Goal: Task Accomplishment & Management: Complete application form

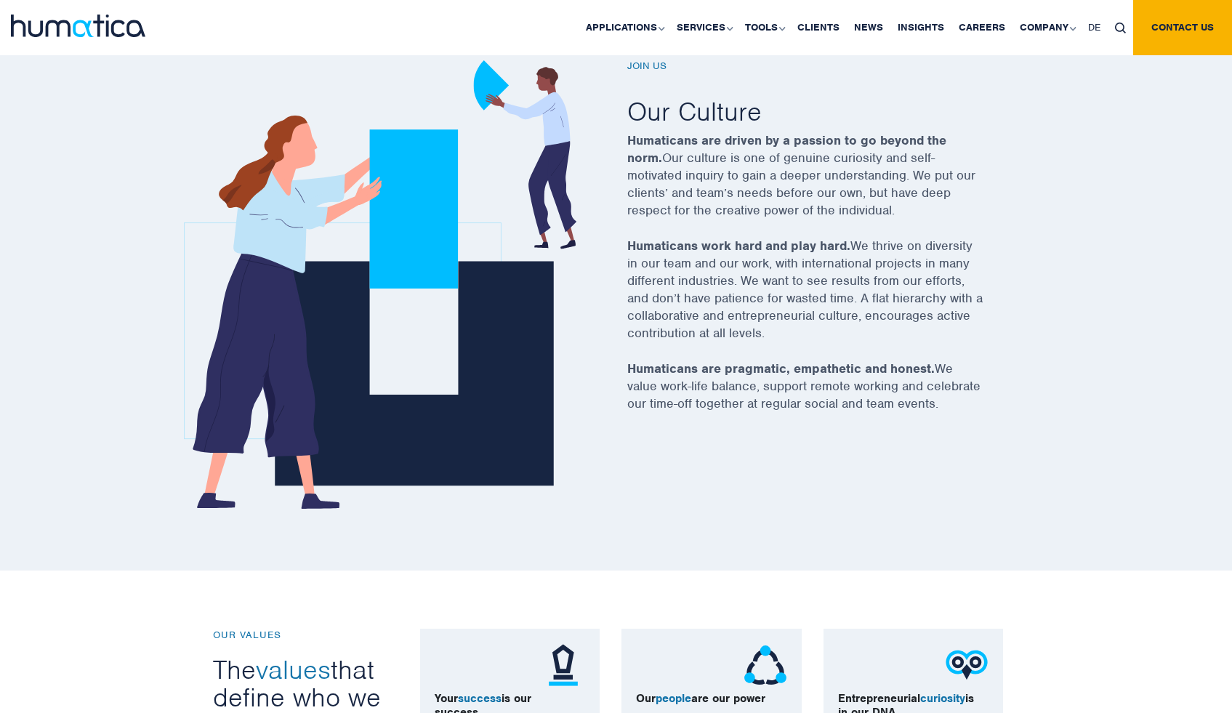
scroll to position [510, 0]
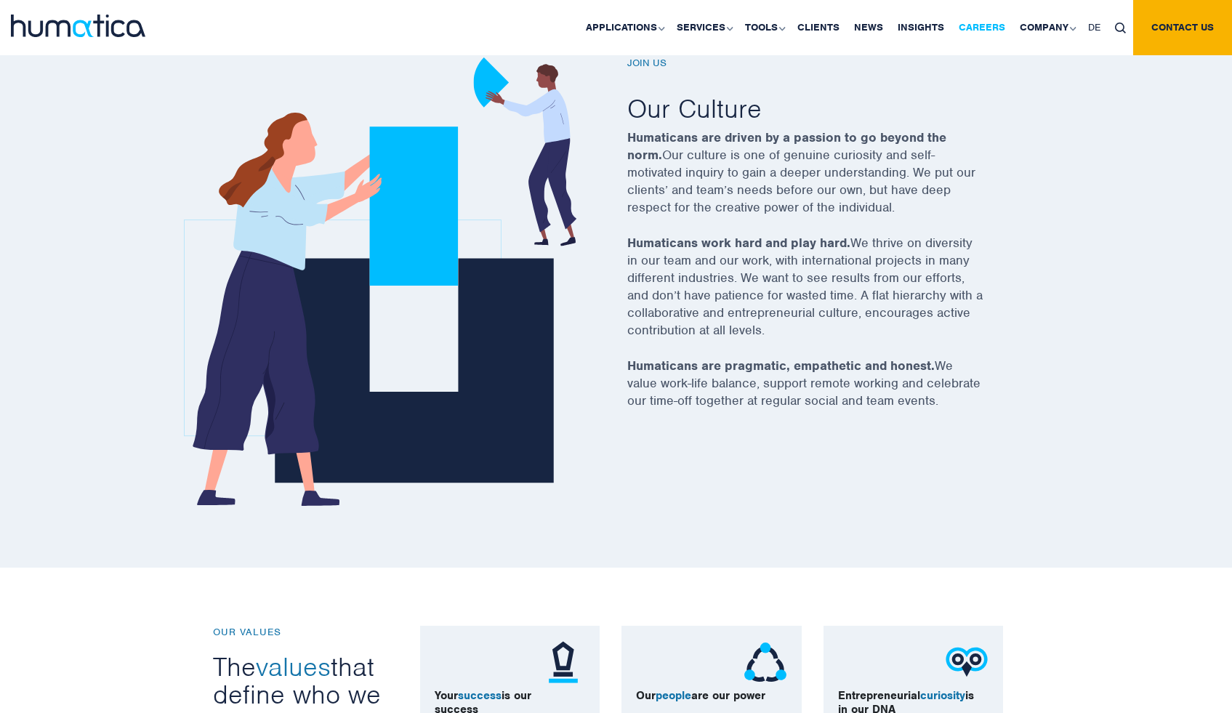
click at [984, 33] on link "Careers" at bounding box center [981, 27] width 61 height 55
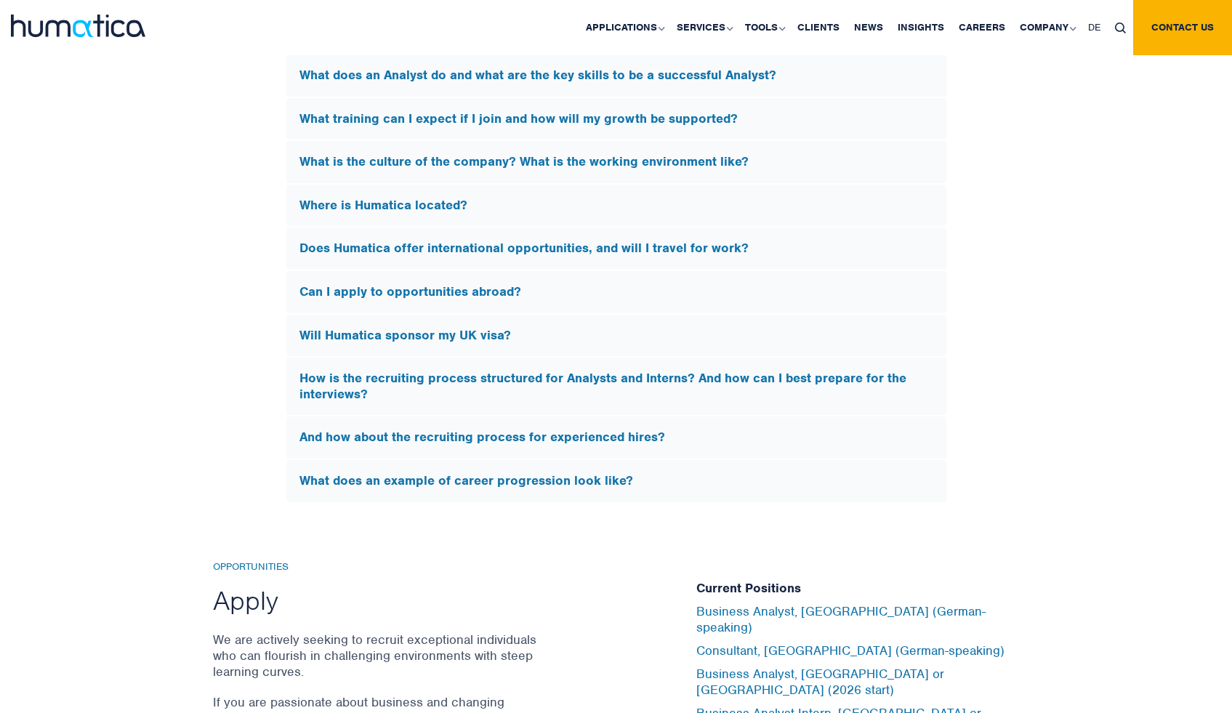
scroll to position [3543, 0]
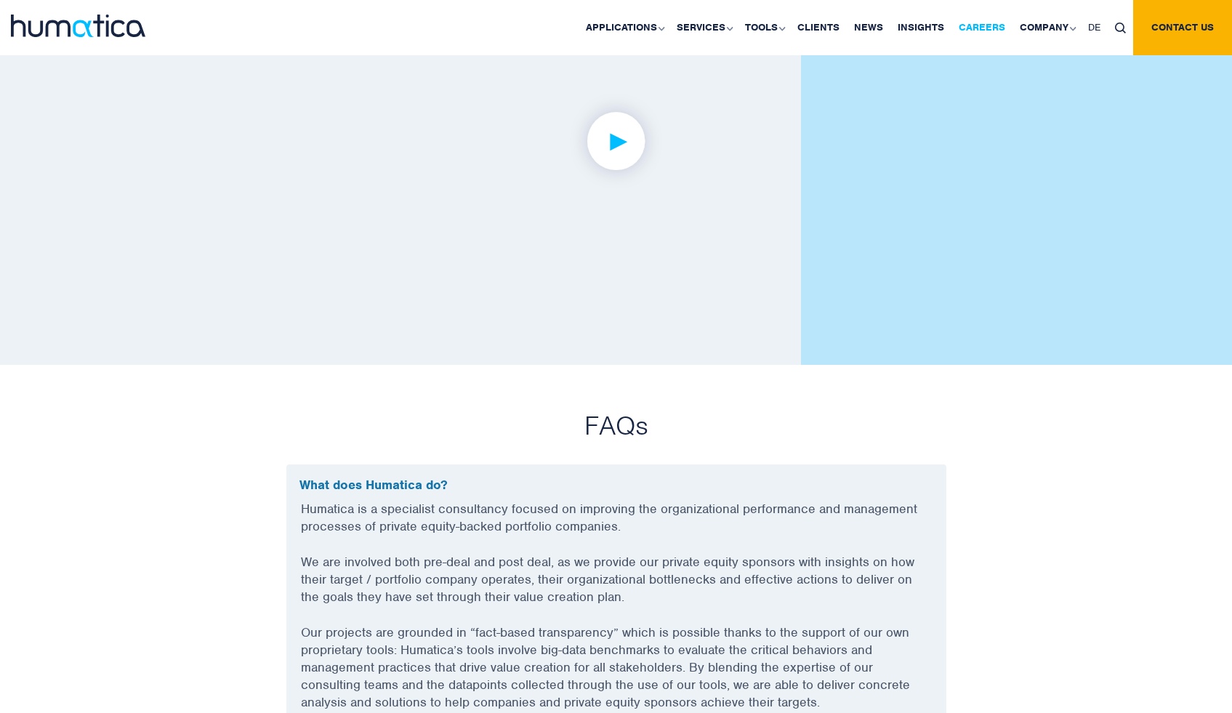
click at [985, 33] on link "Careers" at bounding box center [981, 27] width 61 height 55
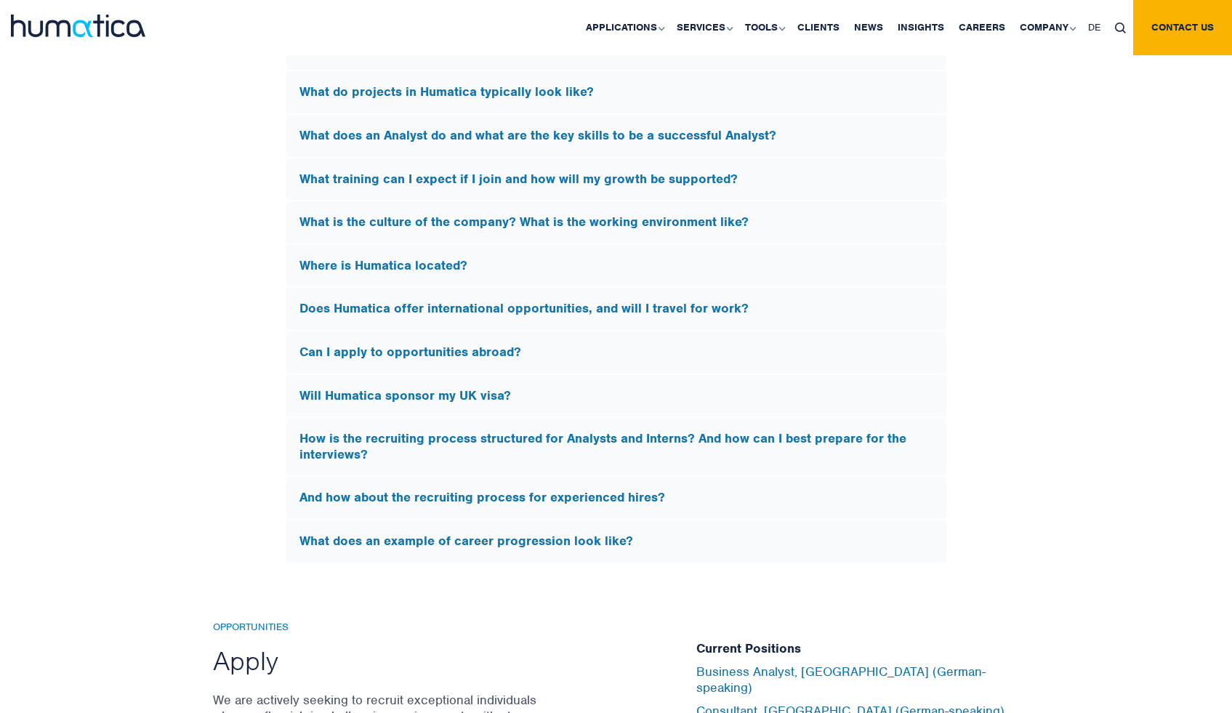
scroll to position [4320, 0]
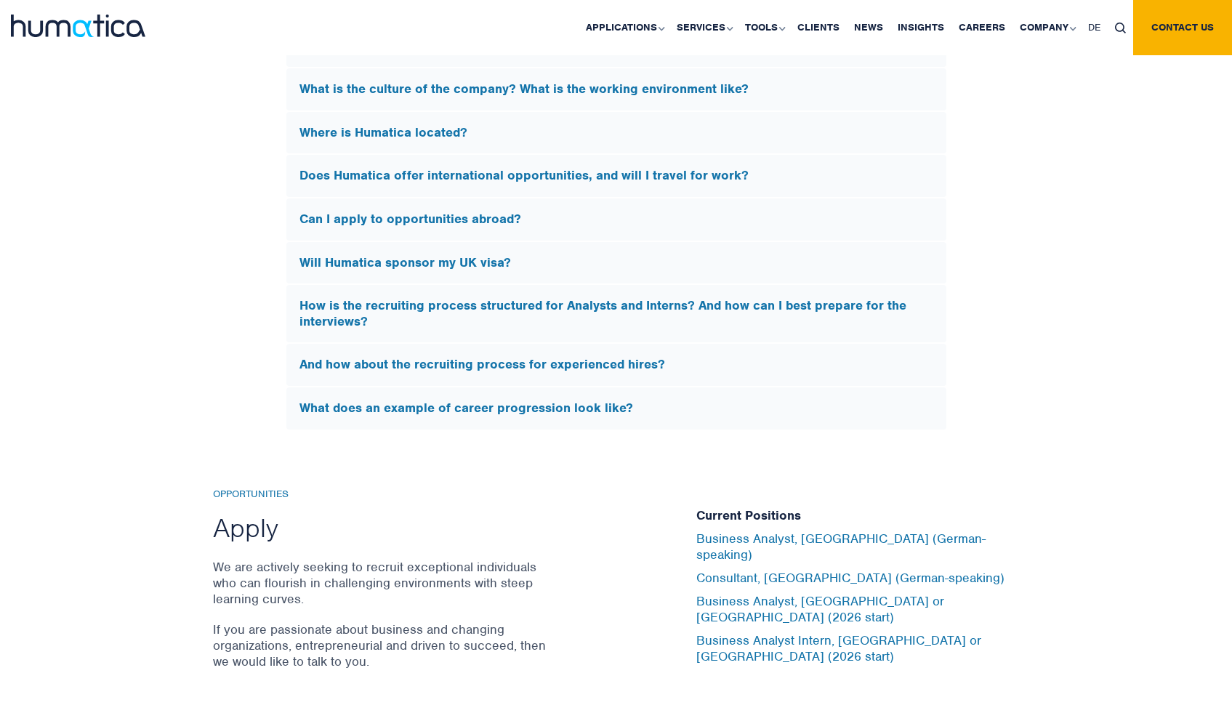
click at [504, 224] on div "Can I apply to opportunities abroad?" at bounding box center [616, 219] width 660 height 42
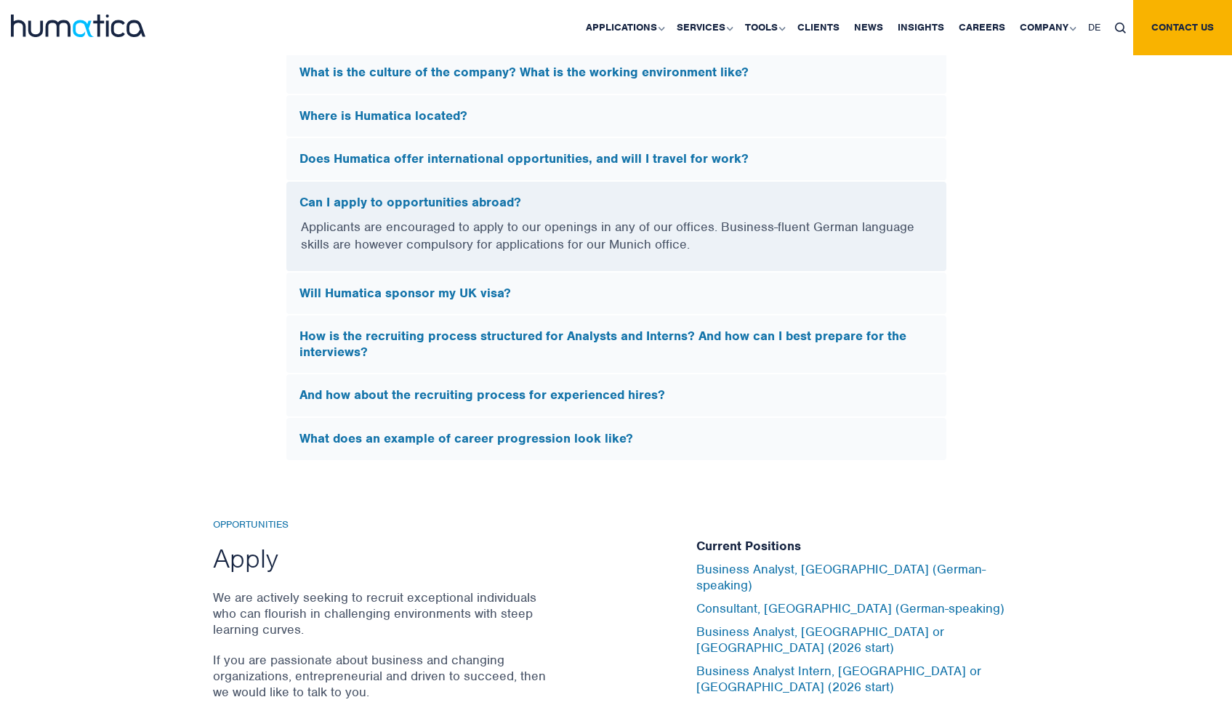
scroll to position [4198, 0]
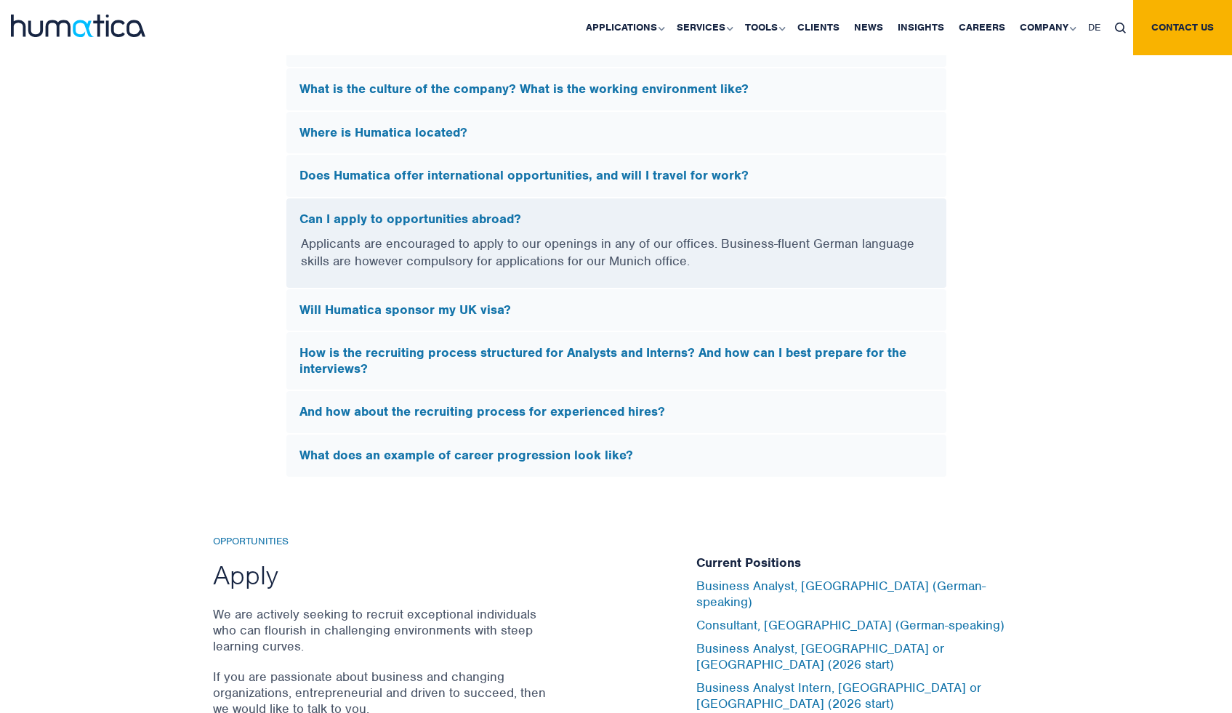
click at [508, 217] on h5 "Can I apply to opportunities abroad?" at bounding box center [616, 219] width 634 height 16
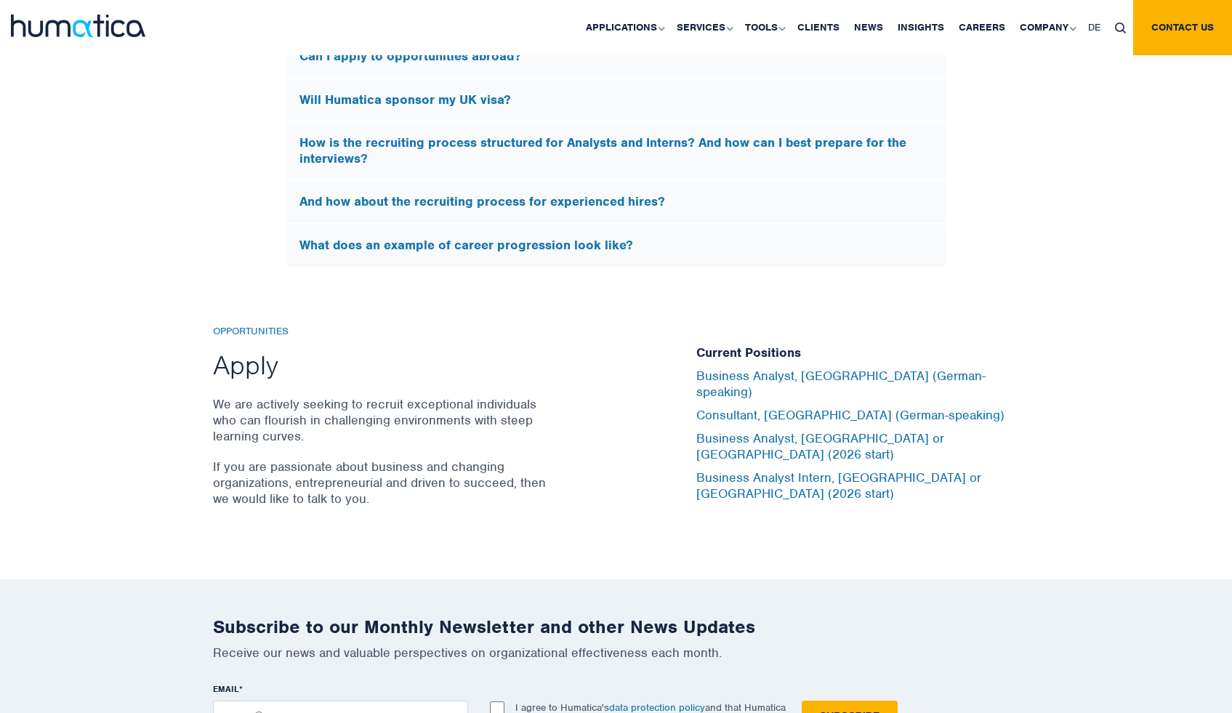
scroll to position [4363, 0]
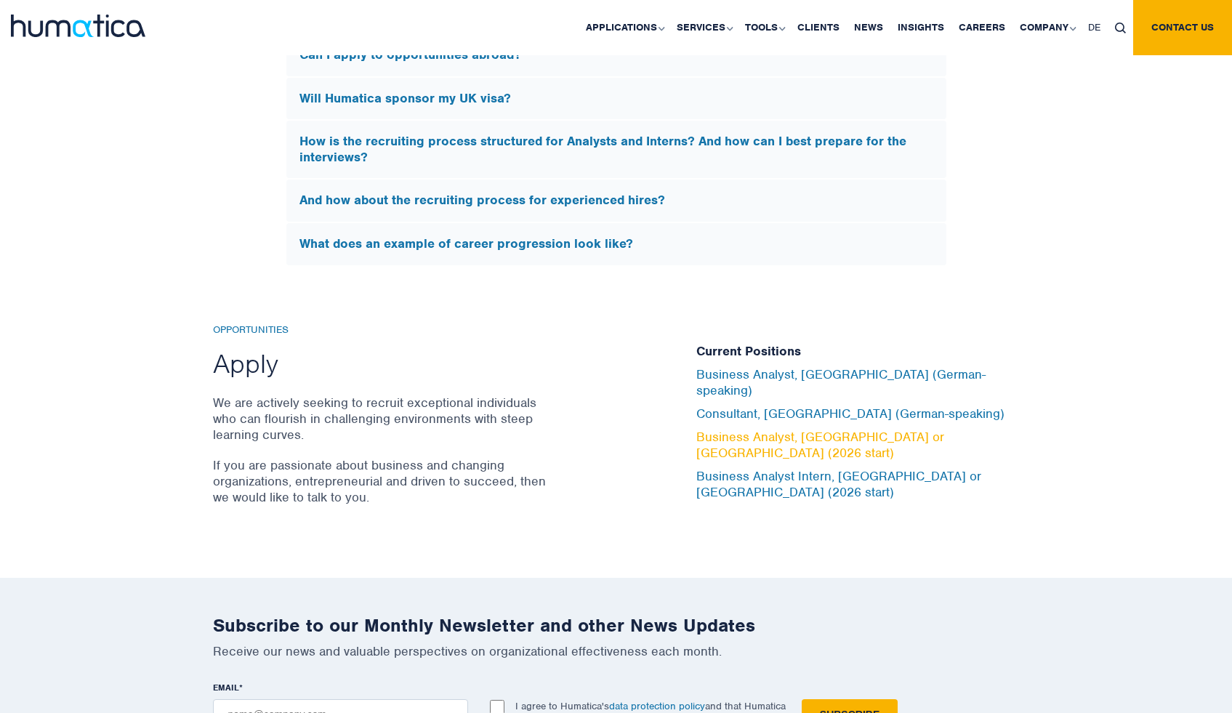
click at [795, 439] on link "Business Analyst, [GEOGRAPHIC_DATA] or [GEOGRAPHIC_DATA] (2026 start)" at bounding box center [820, 445] width 248 height 32
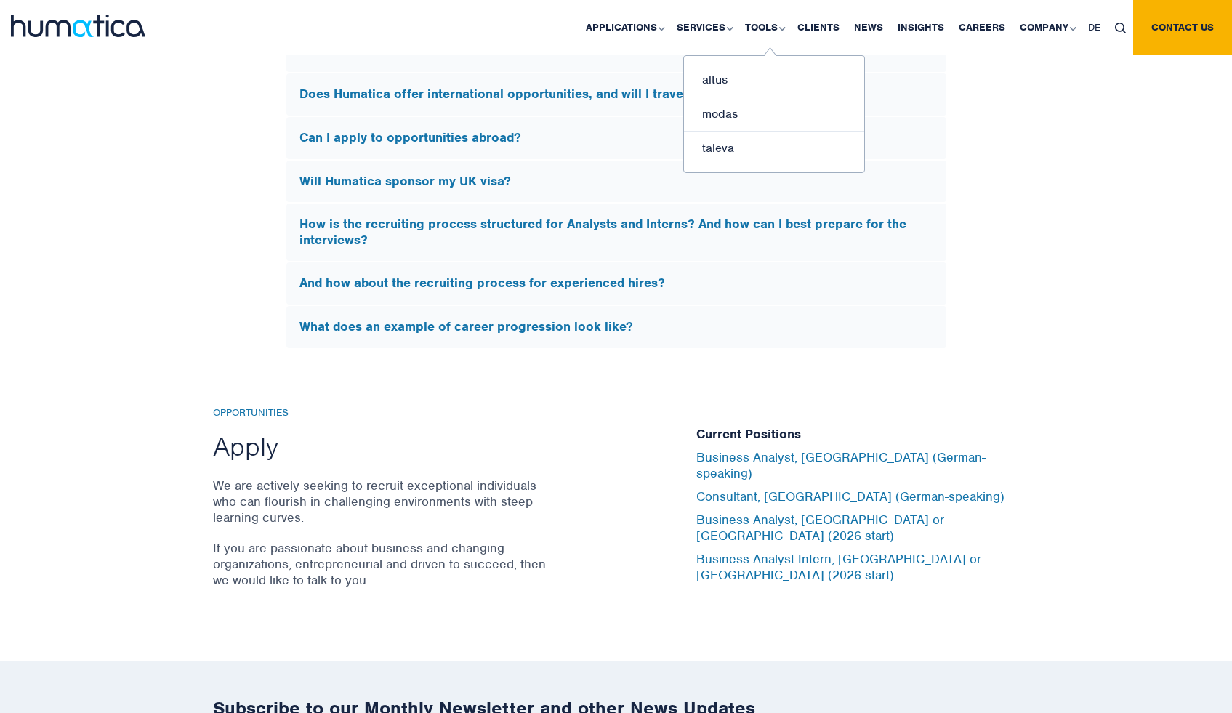
scroll to position [4552, 0]
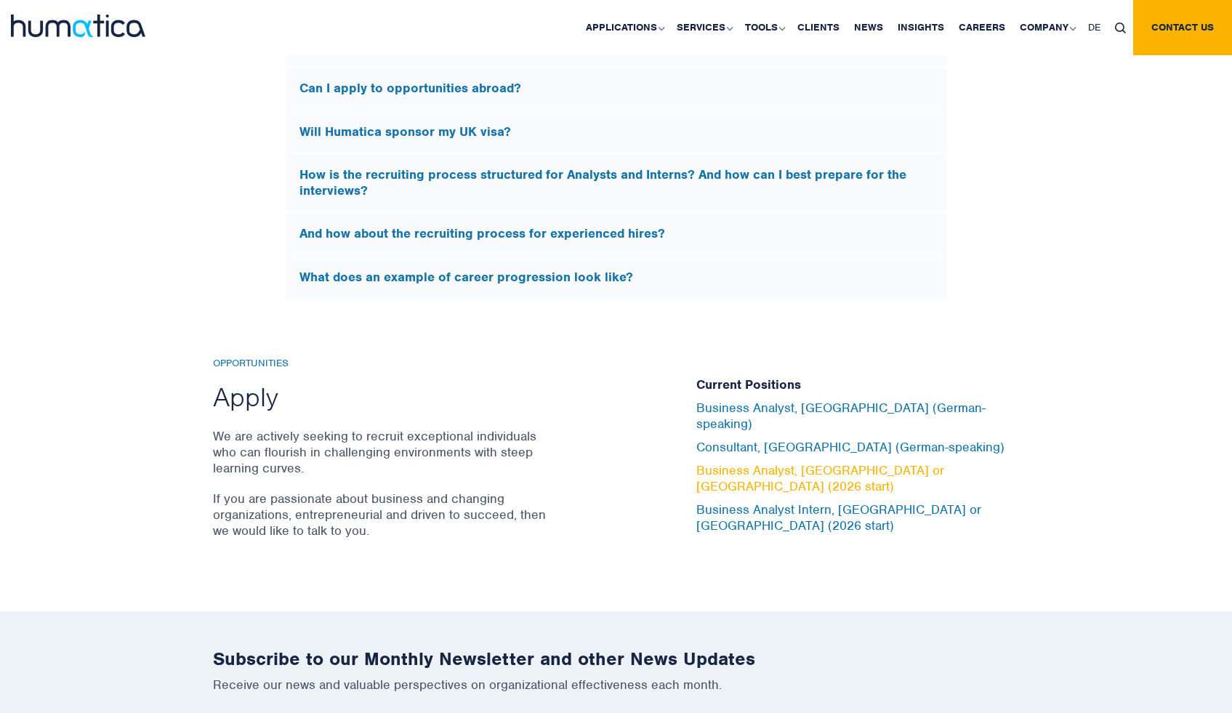
click at [854, 469] on link "Business Analyst, [GEOGRAPHIC_DATA] or [GEOGRAPHIC_DATA] (2026 start)" at bounding box center [820, 478] width 248 height 32
